Goal: Transaction & Acquisition: Purchase product/service

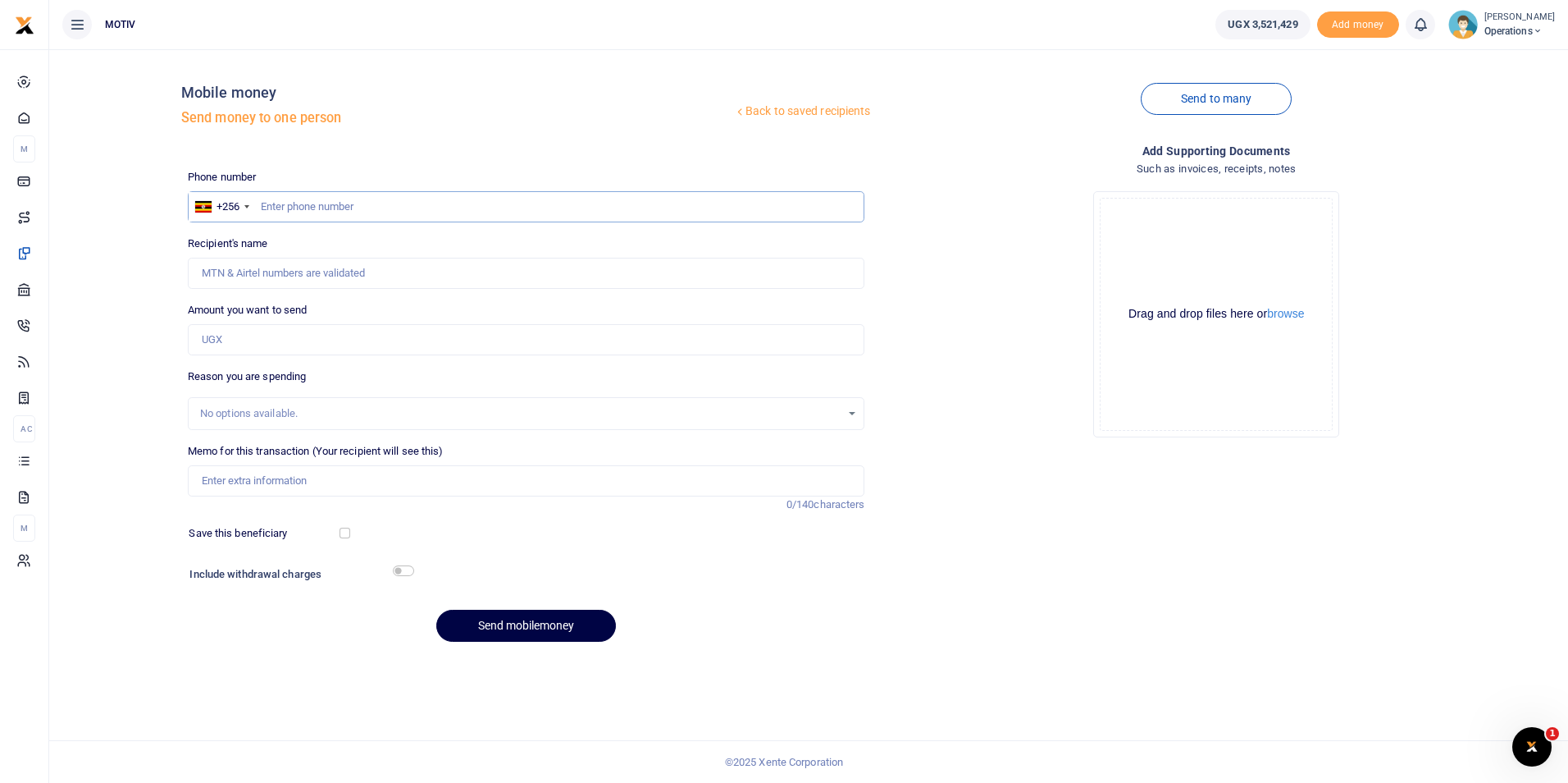
click at [297, 203] on input "text" at bounding box center [527, 207] width 678 height 31
type input "0759419686"
click at [115, 317] on div "Back to saved recipients Mobile money Send money to one person Send to many Pho…" at bounding box center [808, 358] width 1505 height 592
type input "David Kagiri"
click at [242, 337] on input "Amount you want to send" at bounding box center [527, 340] width 678 height 31
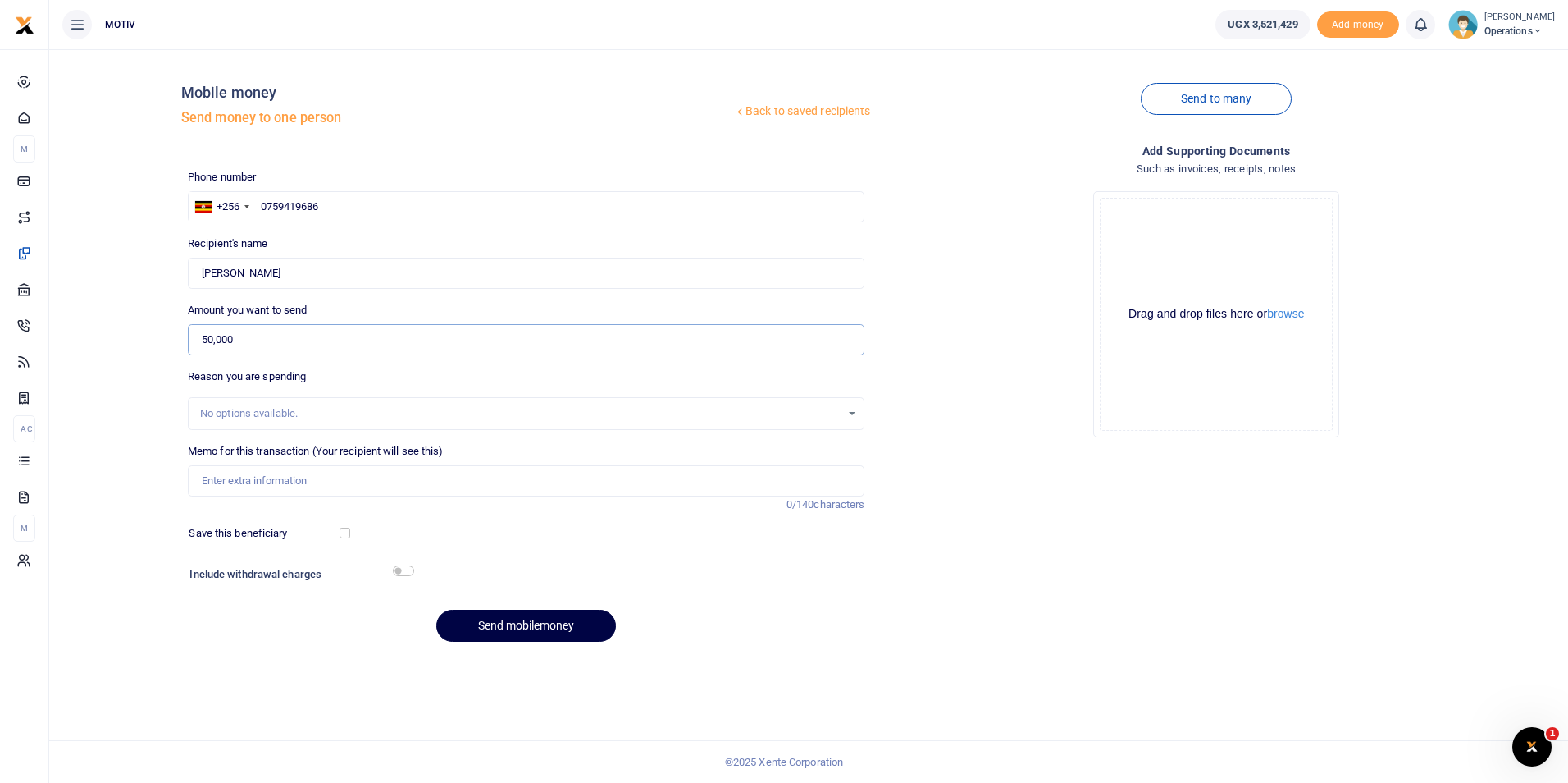
type input "50,000"
click at [245, 475] on input "Memo for this transaction (Your recipient will see this)" at bounding box center [527, 481] width 678 height 31
click at [274, 481] on input "KITY25PV0118 Payment for fresh vegetables." at bounding box center [527, 481] width 678 height 31
paste input "Purchase of milk for Adephi workshop"
type input "KITY25PV0121 Purchase of milk for Adephi workshop"
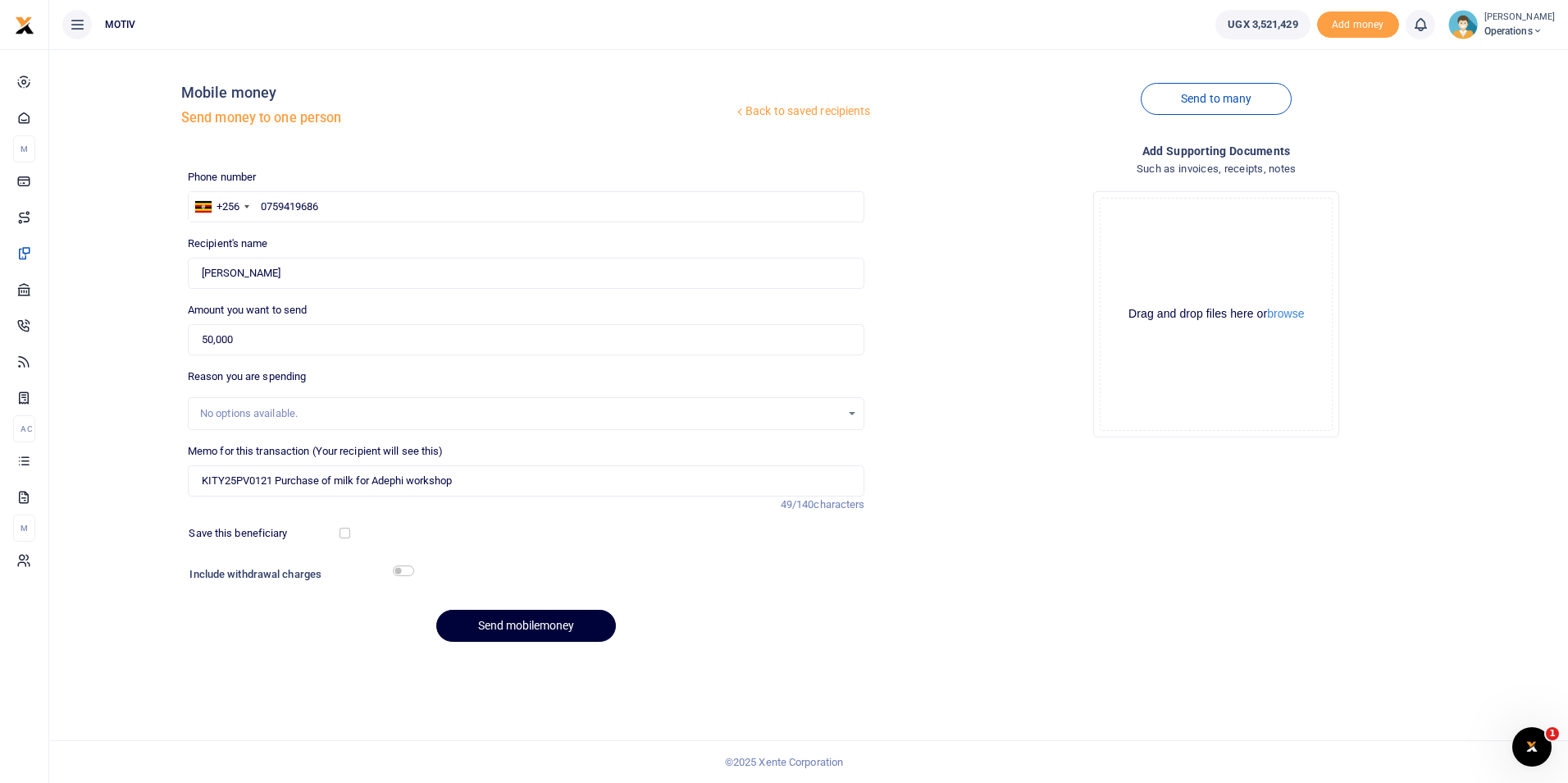
click at [500, 625] on button "Send mobilemoney" at bounding box center [526, 625] width 180 height 32
